Goal: Navigation & Orientation: Find specific page/section

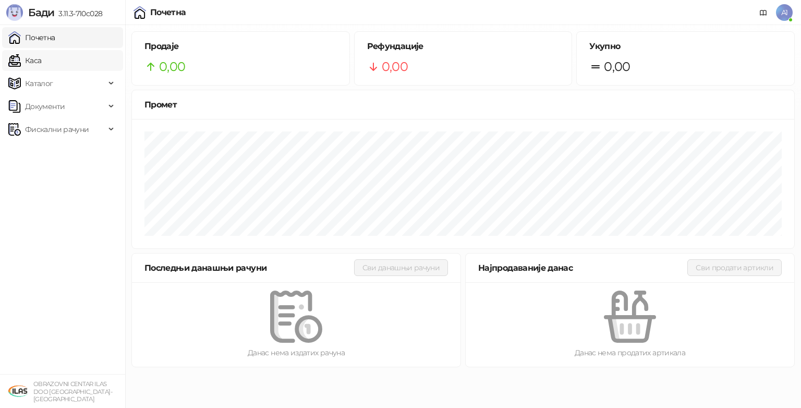
click at [38, 59] on link "Каса" at bounding box center [24, 60] width 33 height 21
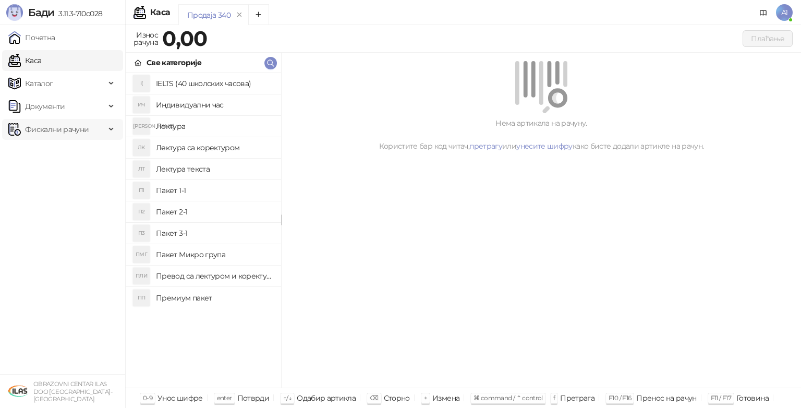
click at [46, 130] on span "Фискални рачуни" at bounding box center [57, 129] width 64 height 21
click at [47, 150] on link "Издати рачуни" at bounding box center [48, 152] width 70 height 21
